Goal: Find specific page/section: Find specific page/section

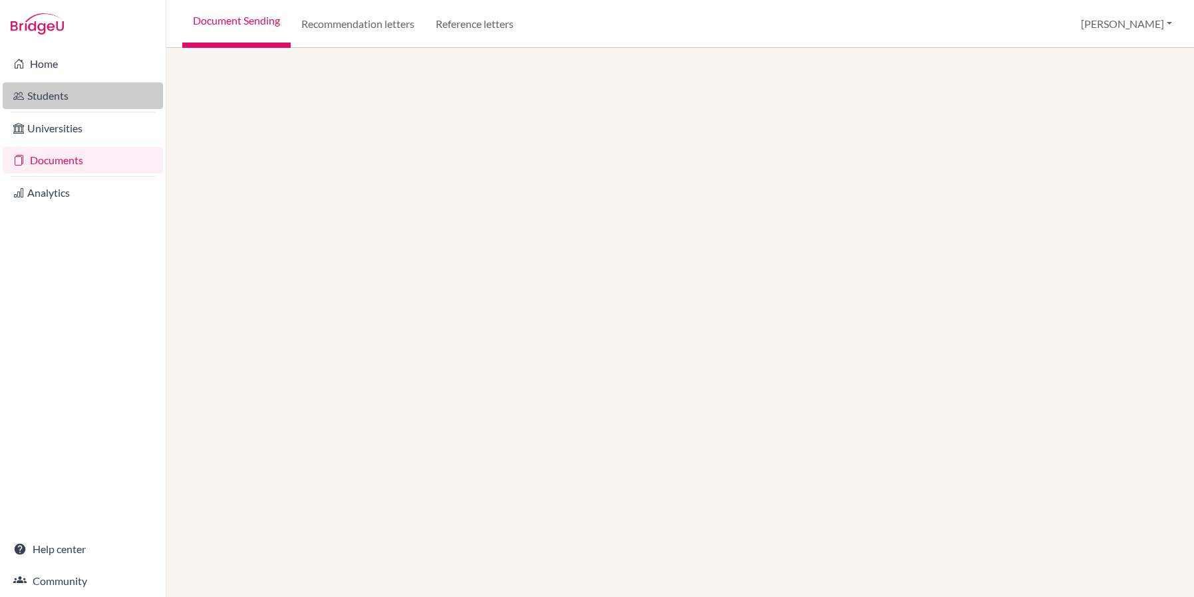
click at [60, 99] on link "Students" at bounding box center [83, 95] width 160 height 27
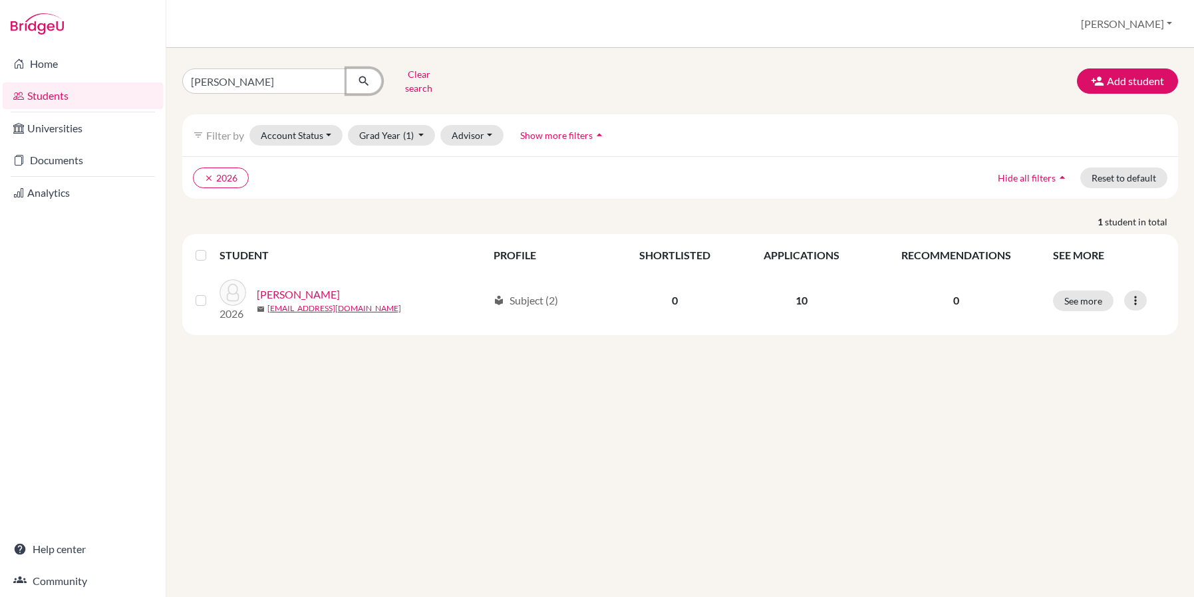
click at [366, 77] on icon "submit" at bounding box center [363, 81] width 13 height 13
click at [412, 77] on button "Clear search" at bounding box center [419, 81] width 74 height 35
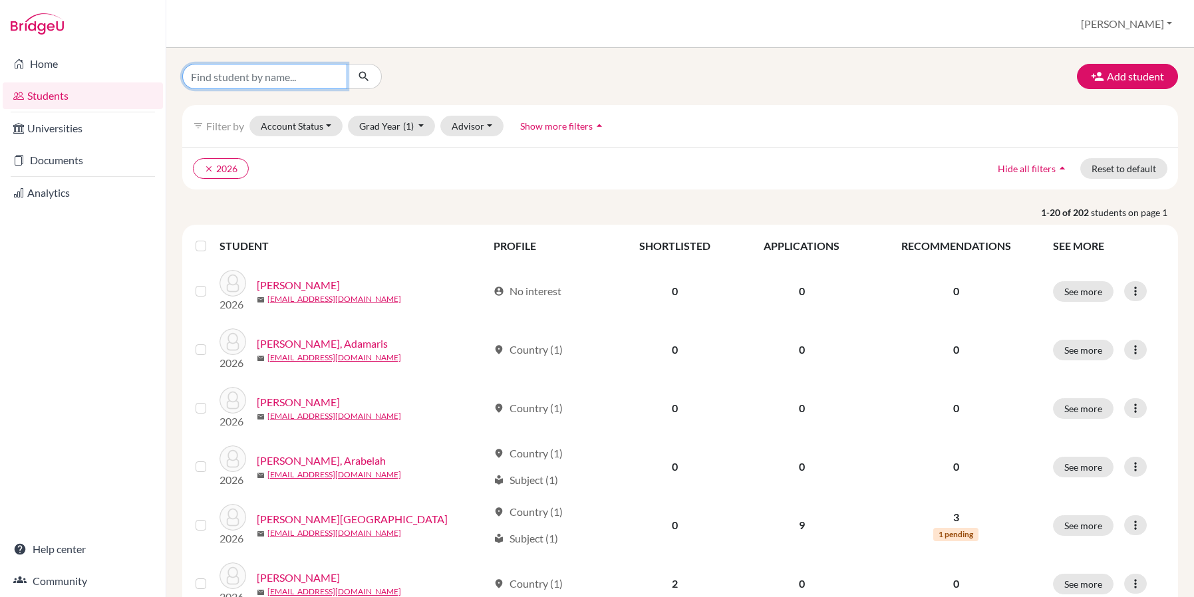
click at [317, 75] on input "Find student by name..." at bounding box center [264, 76] width 165 height 25
type input "cutler"
click button "submit" at bounding box center [364, 76] width 35 height 25
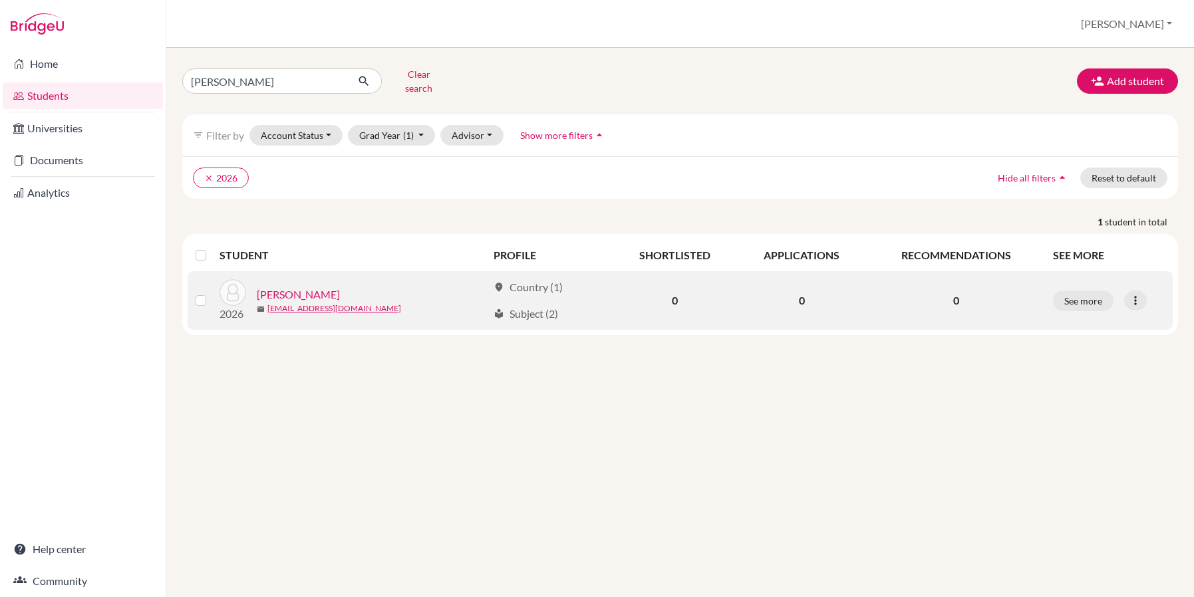
click at [300, 288] on link "[PERSON_NAME]" at bounding box center [298, 295] width 83 height 16
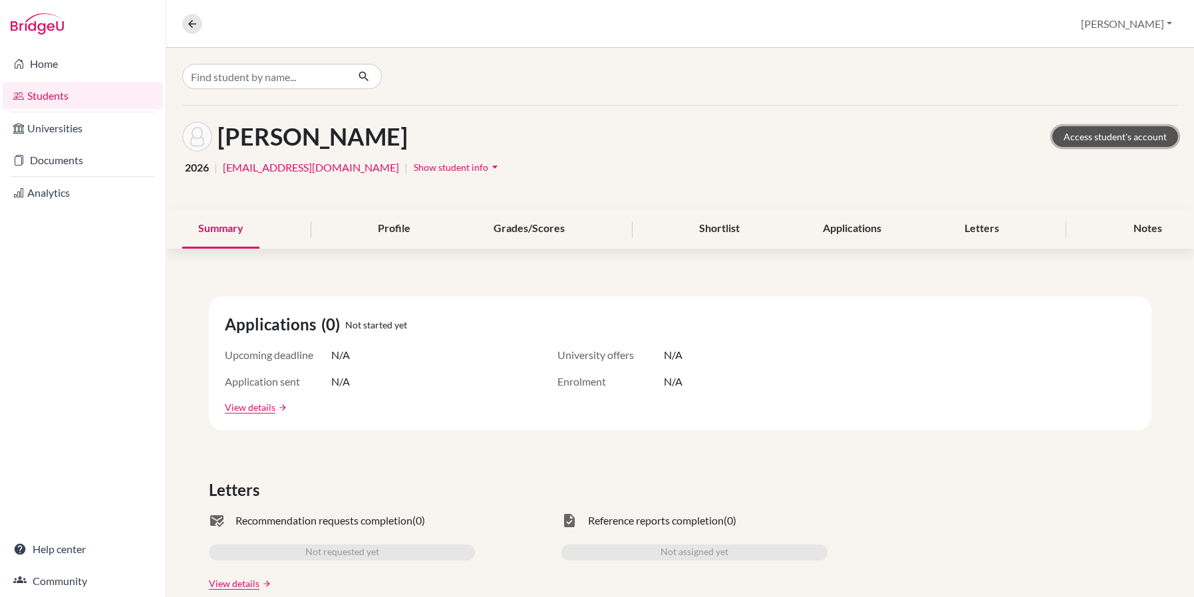
click at [1105, 139] on link "Access student's account" at bounding box center [1115, 136] width 126 height 21
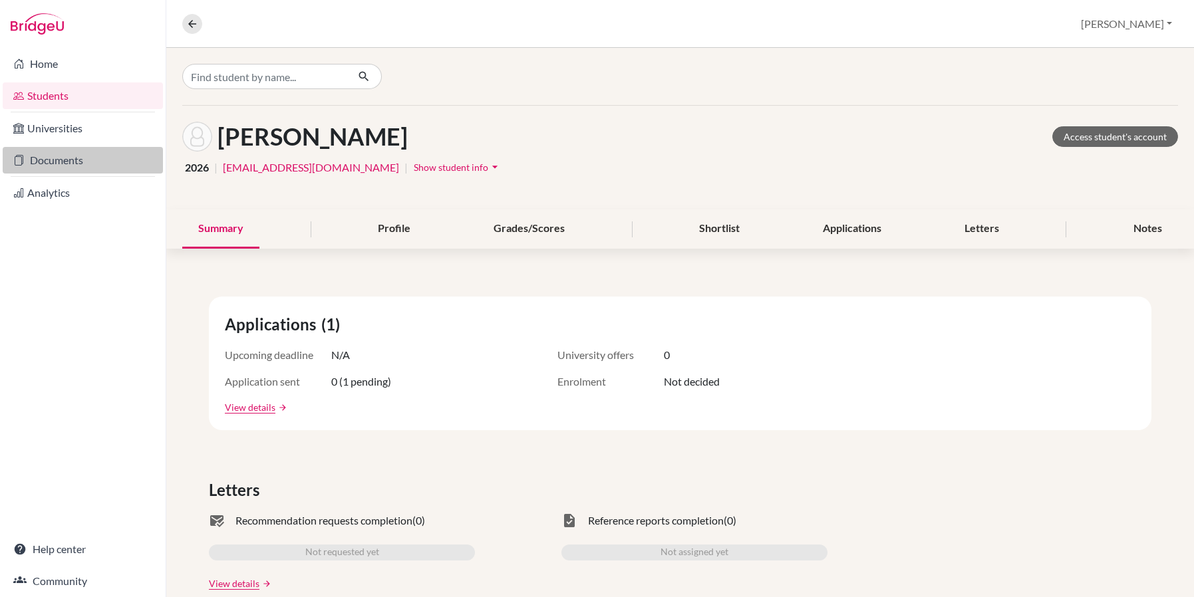
click at [74, 163] on link "Documents" at bounding box center [83, 160] width 160 height 27
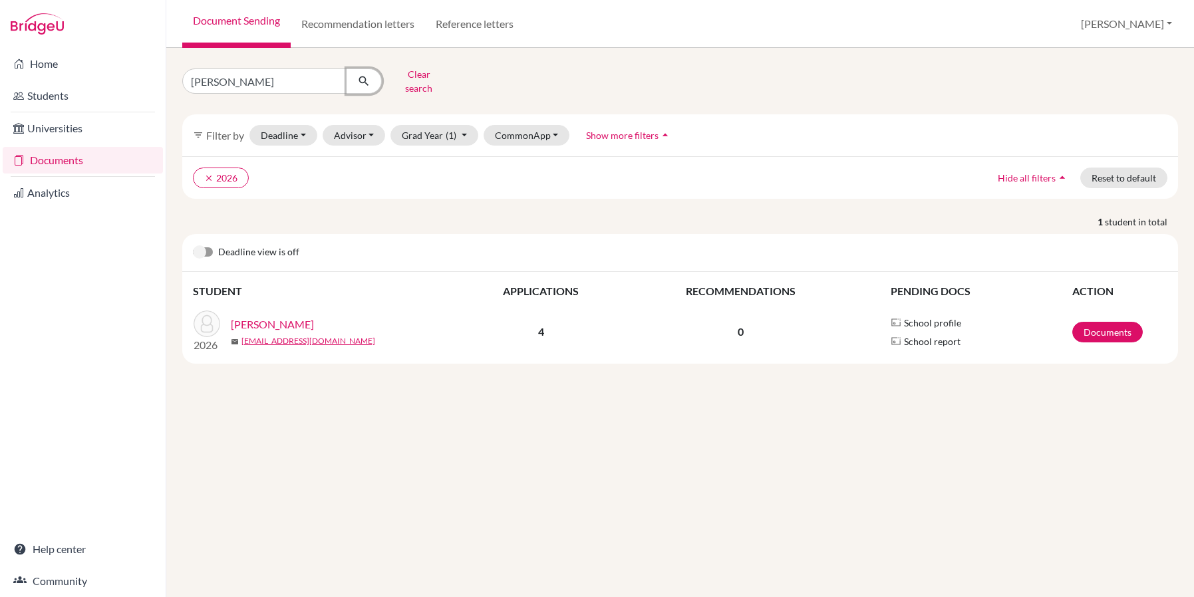
click at [363, 75] on icon "submit" at bounding box center [363, 81] width 13 height 13
click at [410, 75] on button "Clear search" at bounding box center [419, 81] width 74 height 35
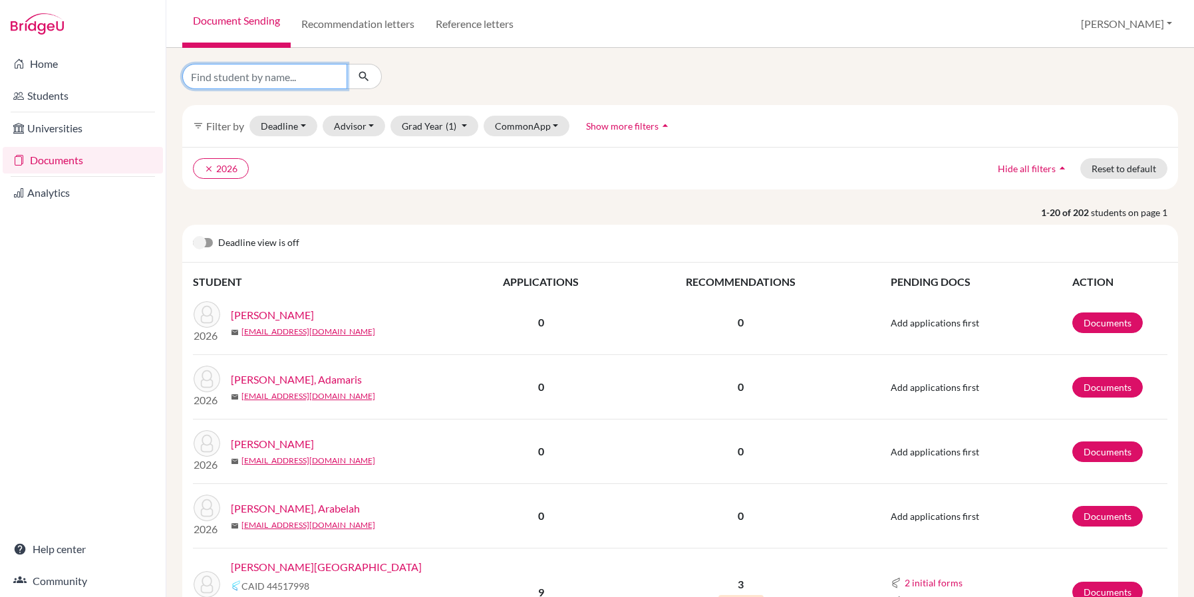
click at [291, 81] on input "Find student by name..." at bounding box center [264, 76] width 165 height 25
type input "[PERSON_NAME]"
click at [371, 77] on button "submit" at bounding box center [364, 76] width 35 height 25
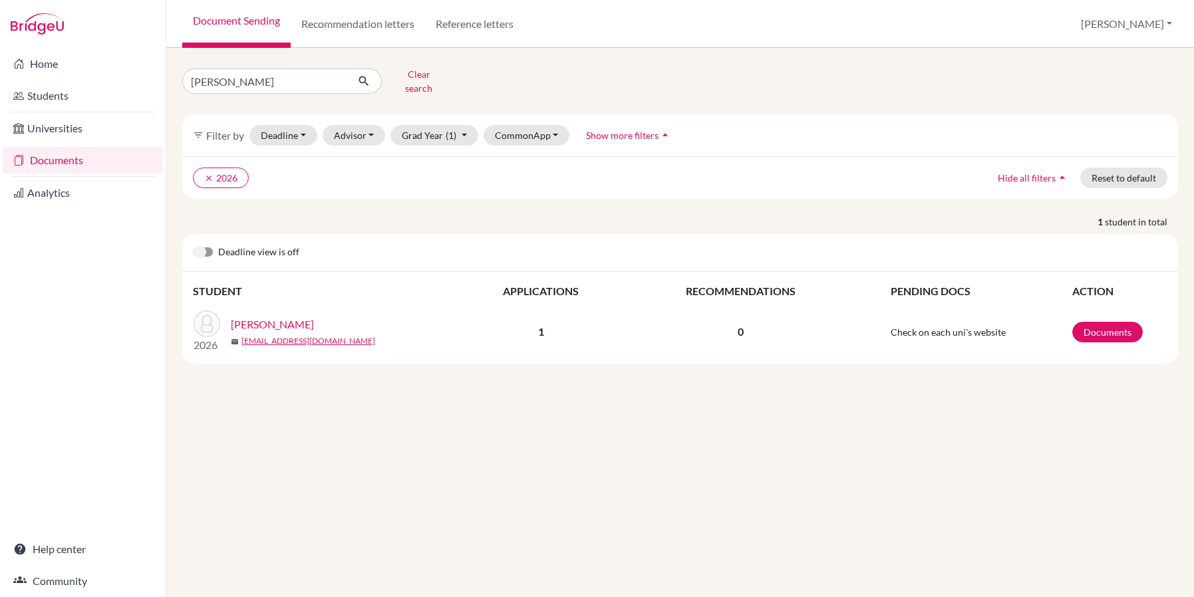
click at [279, 317] on link "[PERSON_NAME]" at bounding box center [272, 325] width 83 height 16
